Goal: Task Accomplishment & Management: Manage account settings

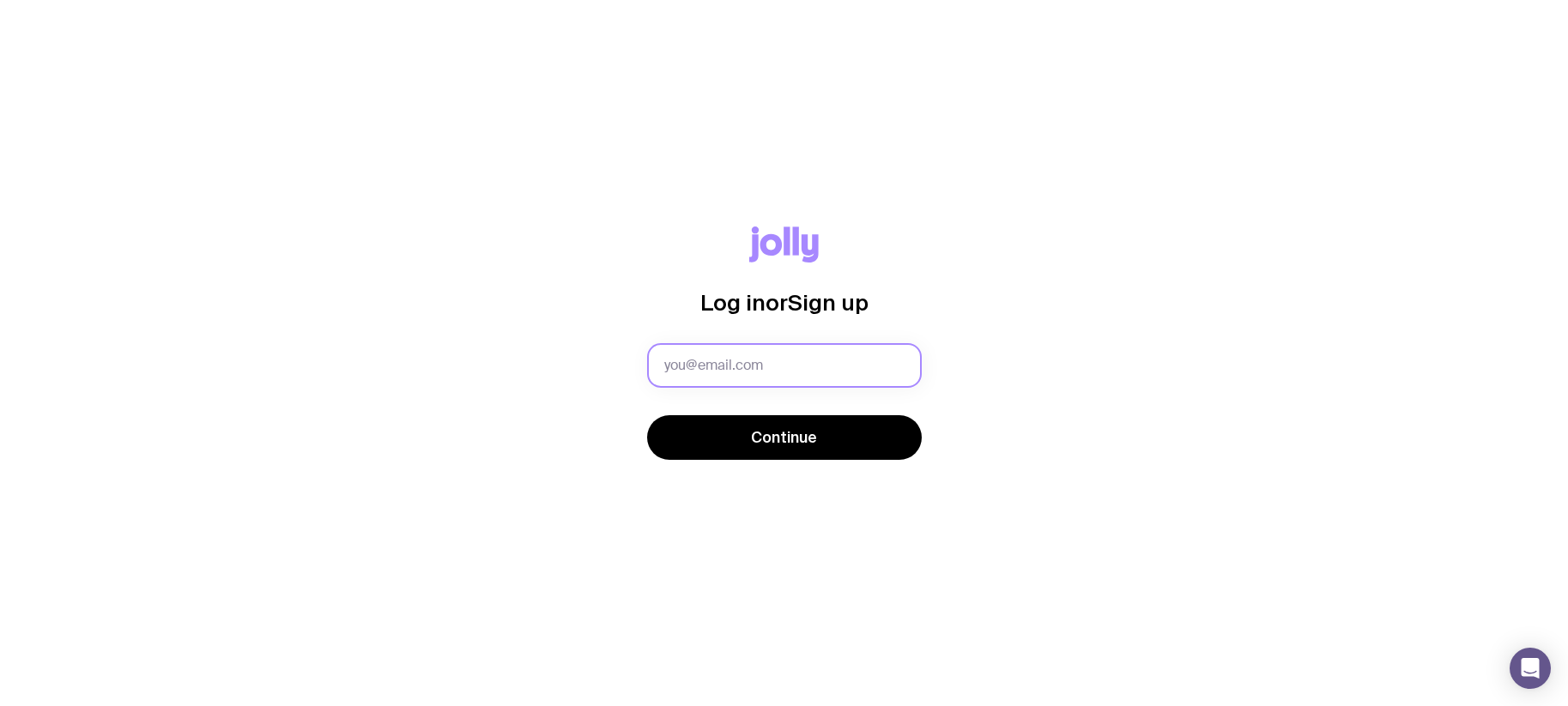
type input "[EMAIL_ADDRESS][DOMAIN_NAME]"
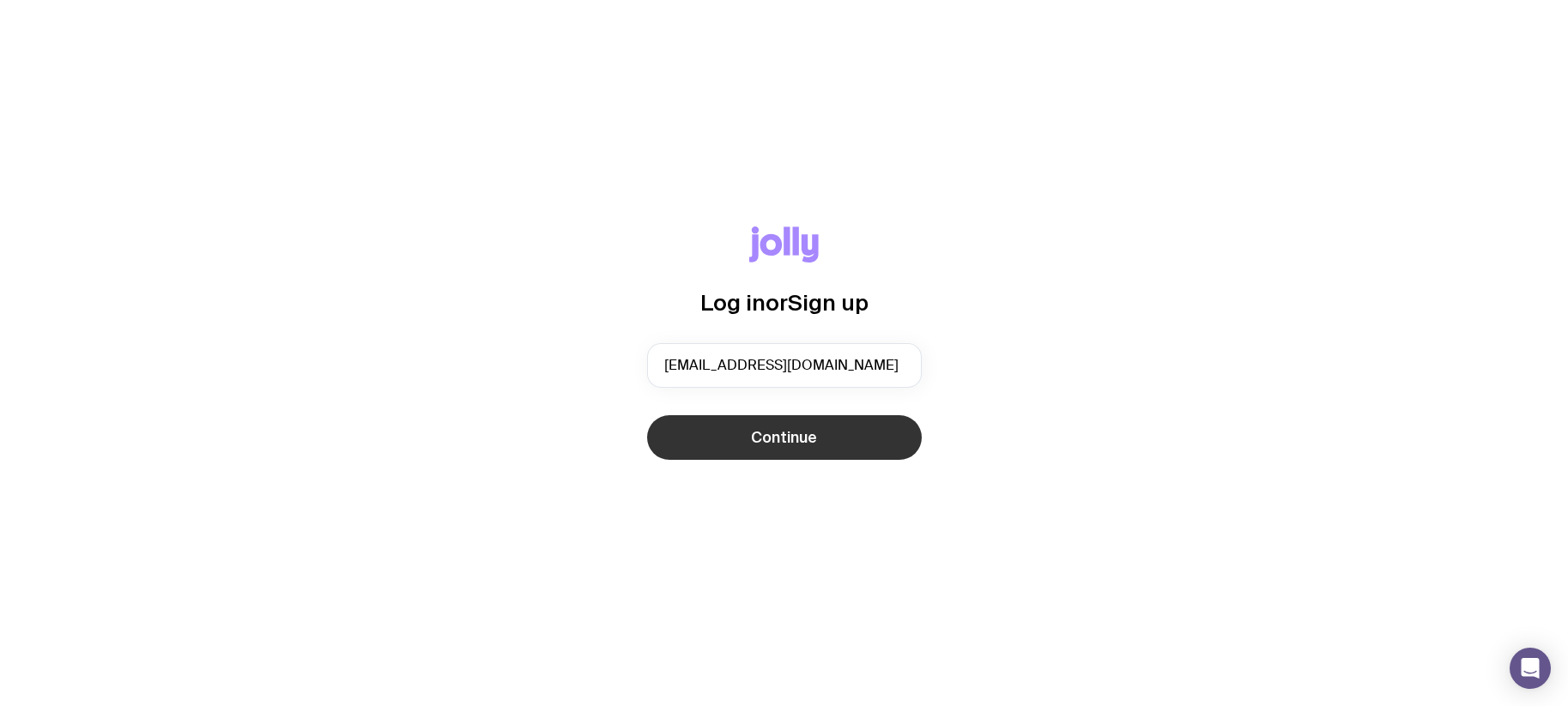
click at [753, 446] on span "Continue" at bounding box center [784, 438] width 66 height 21
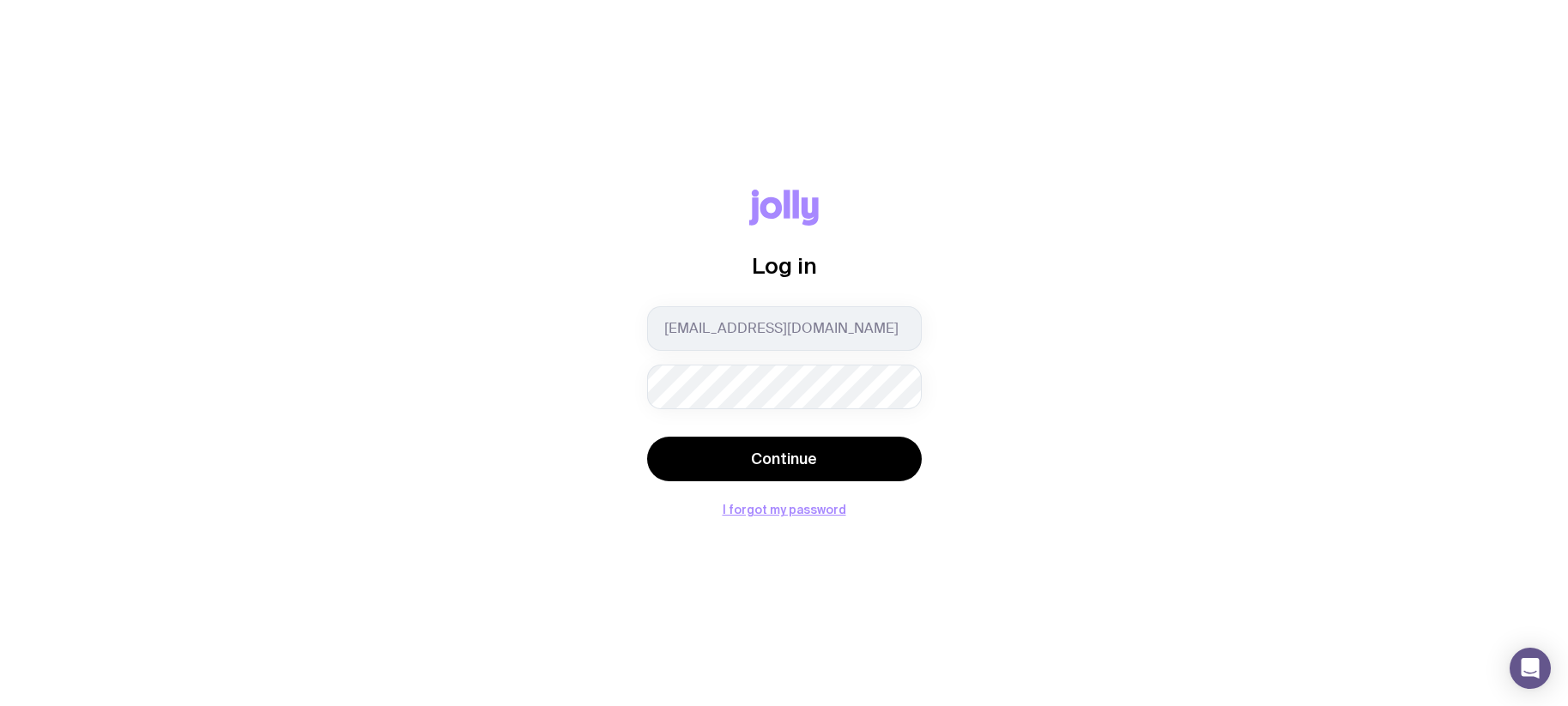
click at [647, 437] on button "Continue" at bounding box center [785, 458] width 275 height 44
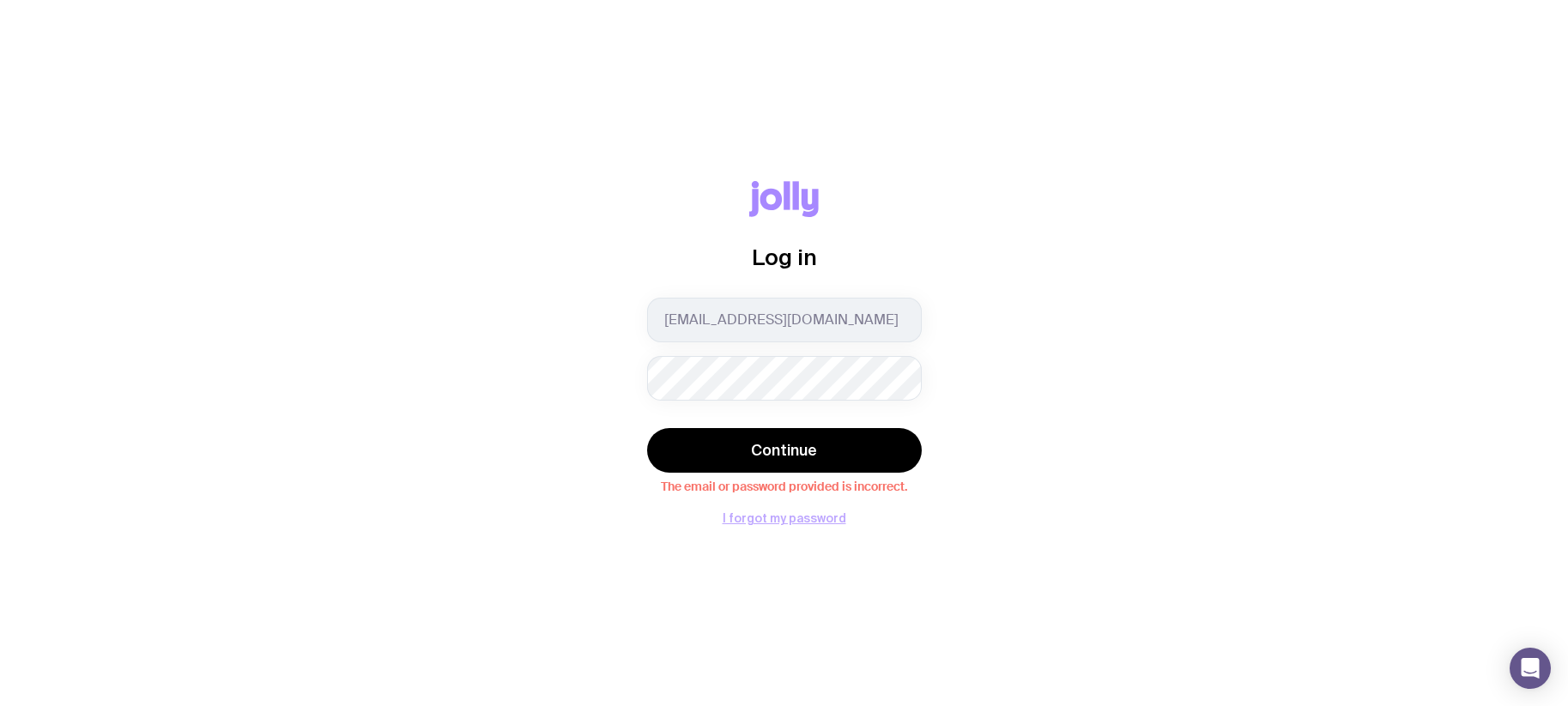
click at [784, 522] on button "I forgot my password" at bounding box center [784, 518] width 124 height 14
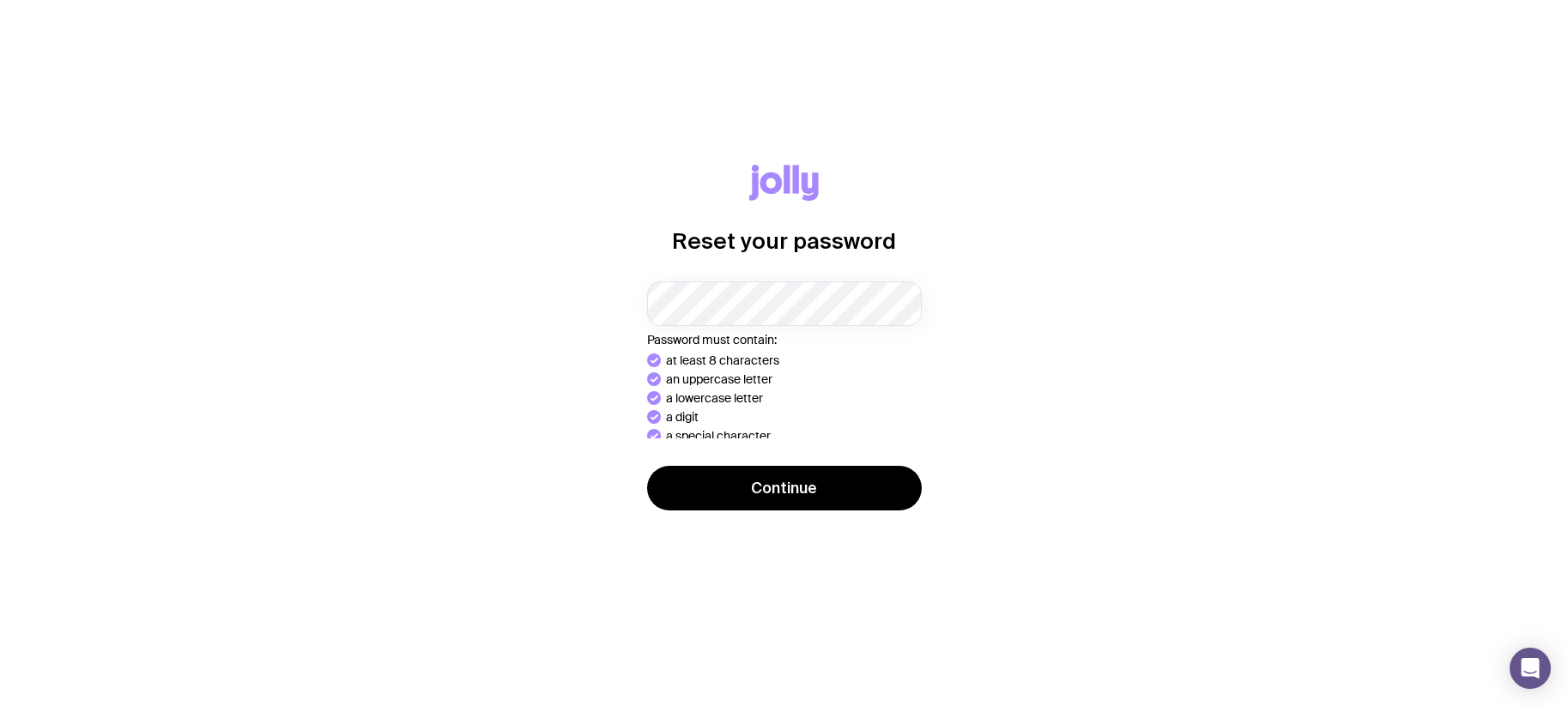
click at [791, 483] on button "Continue" at bounding box center [785, 487] width 275 height 44
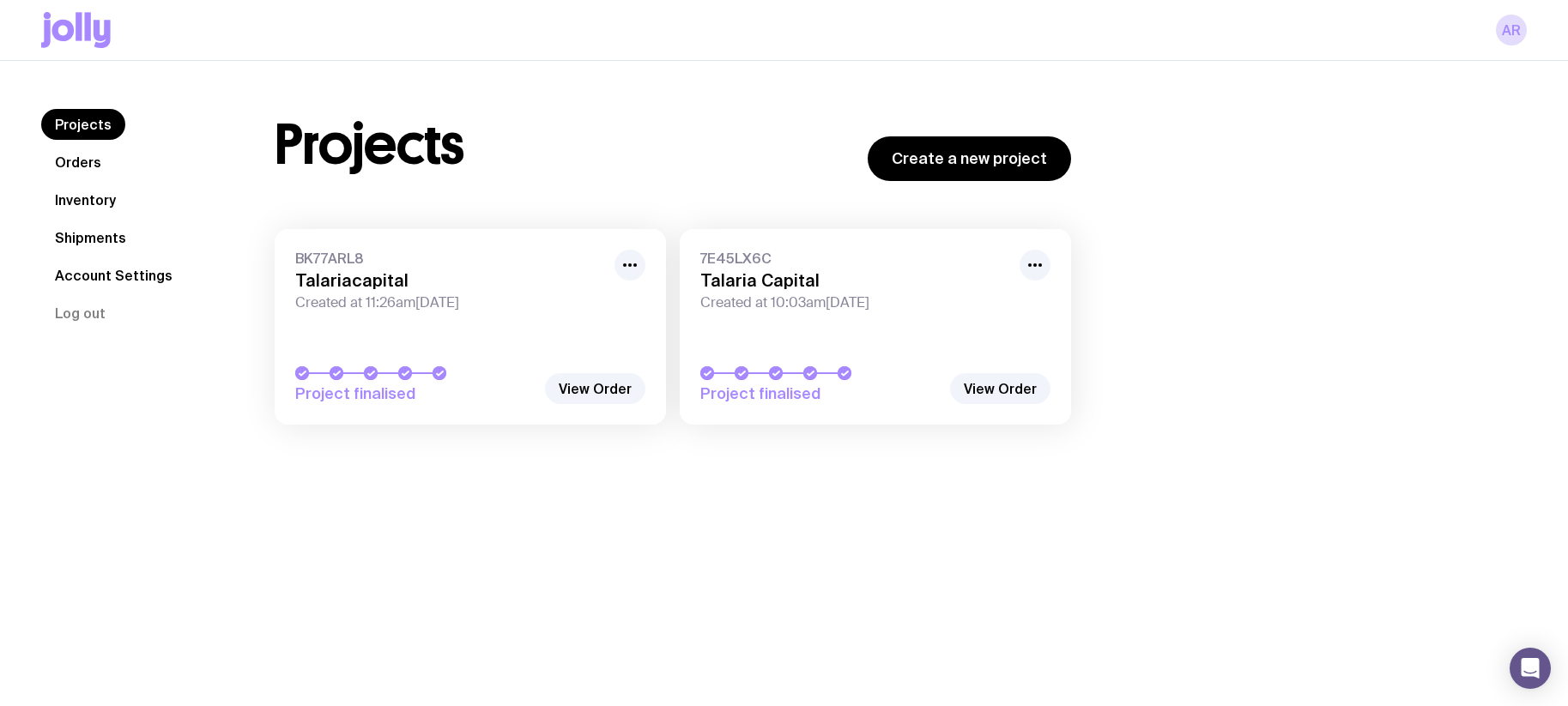
click at [390, 289] on h3 "Talariacapital" at bounding box center [450, 280] width 309 height 21
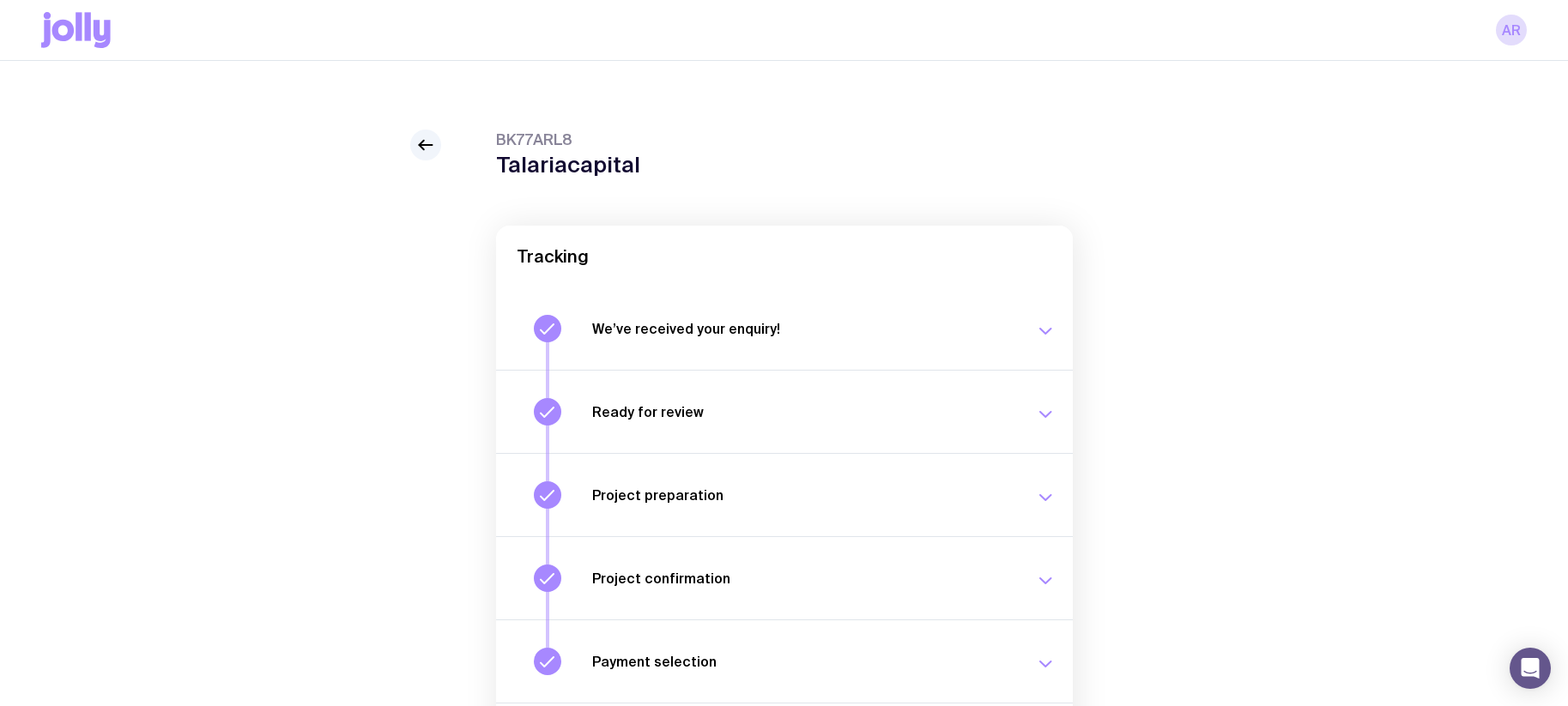
scroll to position [186, 0]
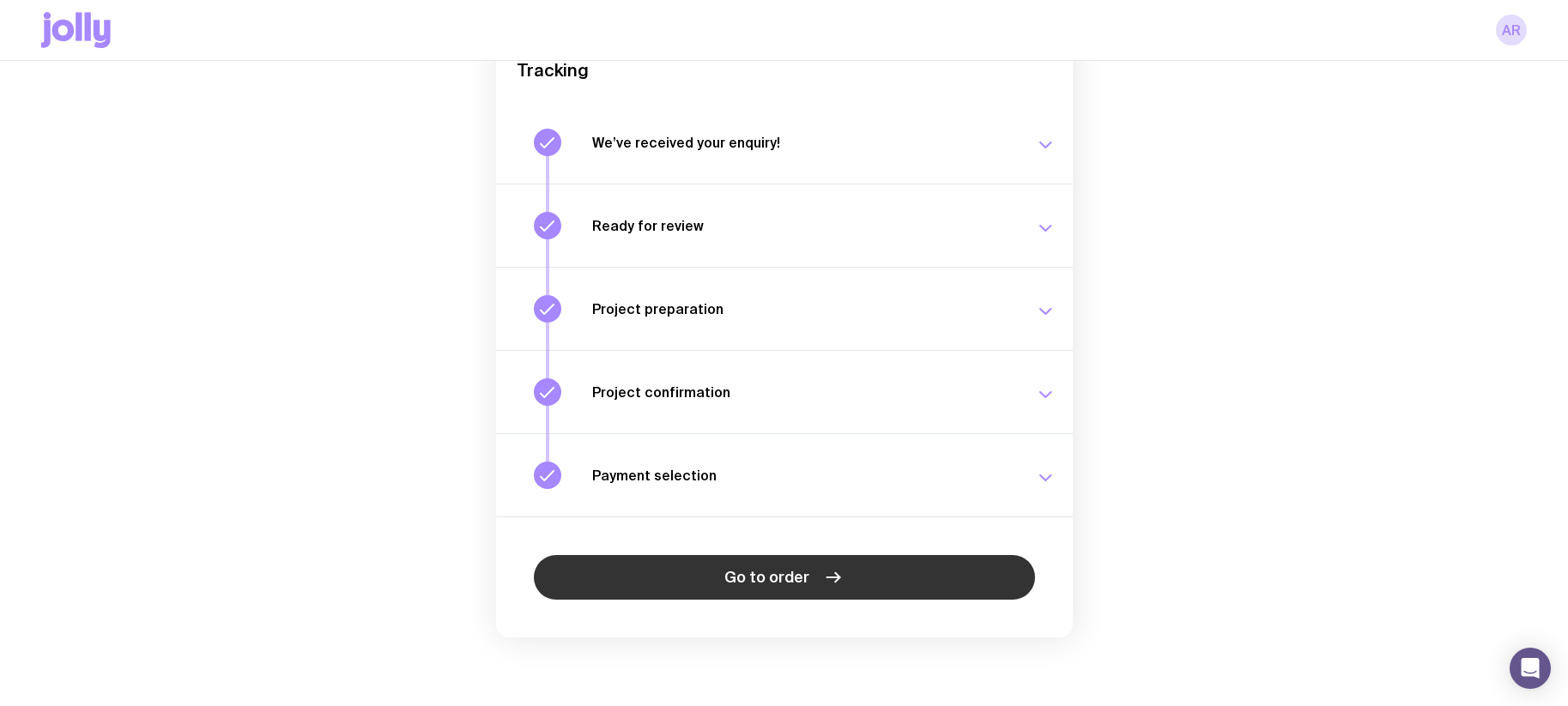
click at [827, 569] on icon at bounding box center [833, 577] width 21 height 21
